Goal: Check status: Check status

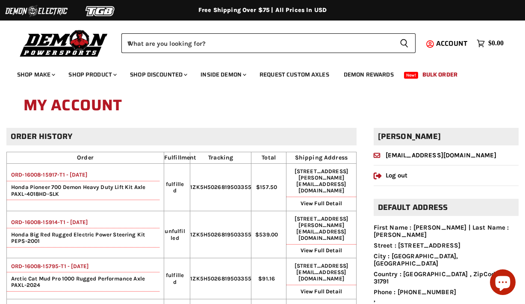
scroll to position [2, 0]
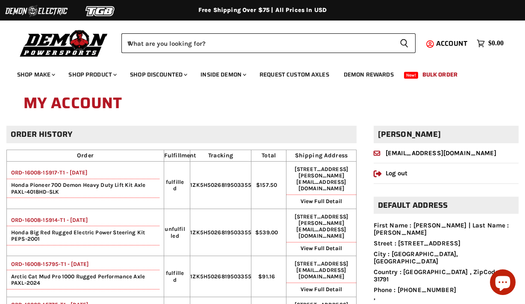
click at [77, 169] on link "ORD-16008-15917-T1 - 02 Oct, 2025" at bounding box center [47, 172] width 80 height 6
click at [72, 217] on link "ORD-16008-15914-T1 - [DATE]" at bounding box center [47, 220] width 81 height 6
